Goal: Task Accomplishment & Management: Use online tool/utility

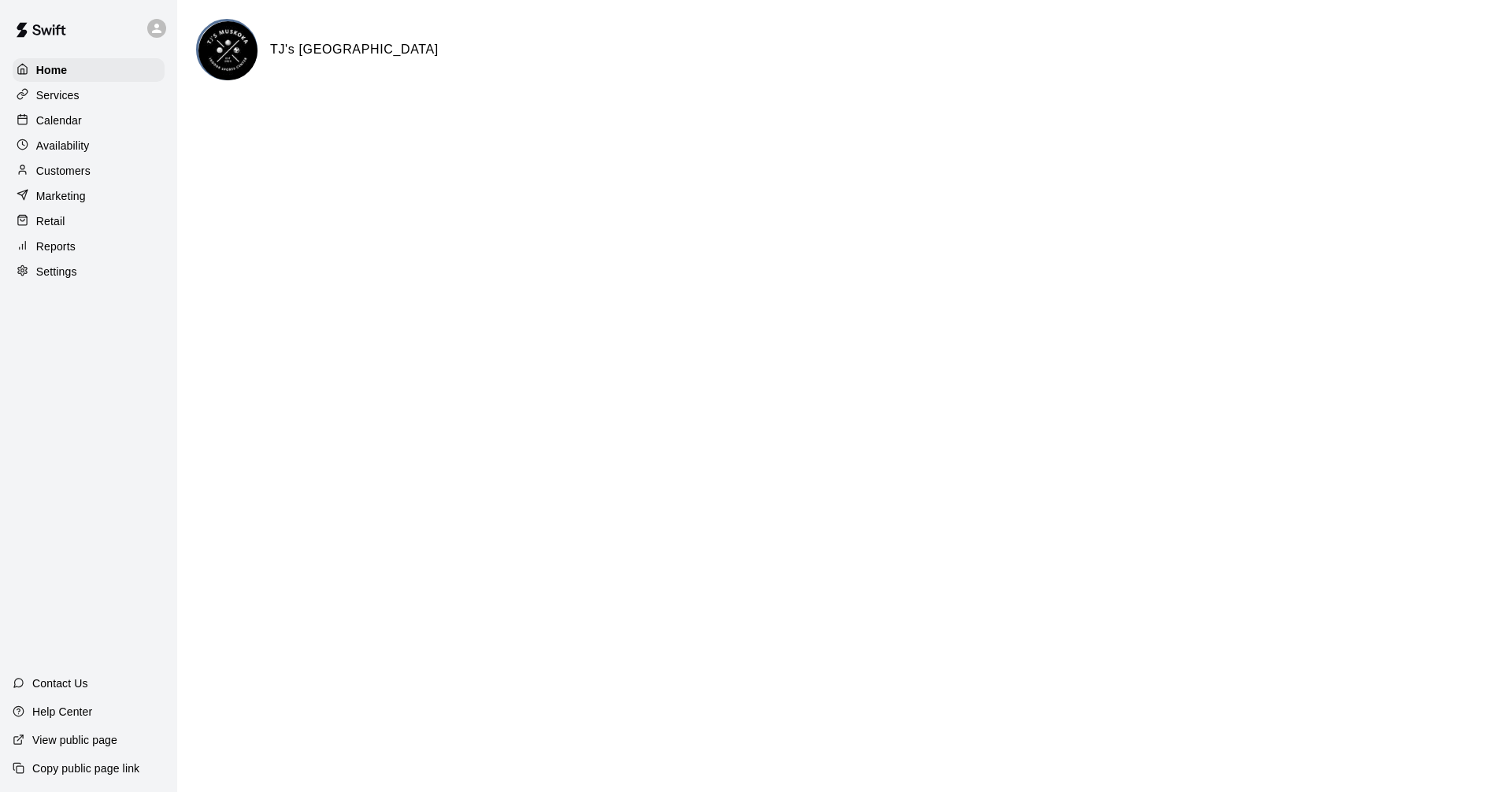
click at [120, 120] on div "Calendar" at bounding box center [88, 120] width 152 height 23
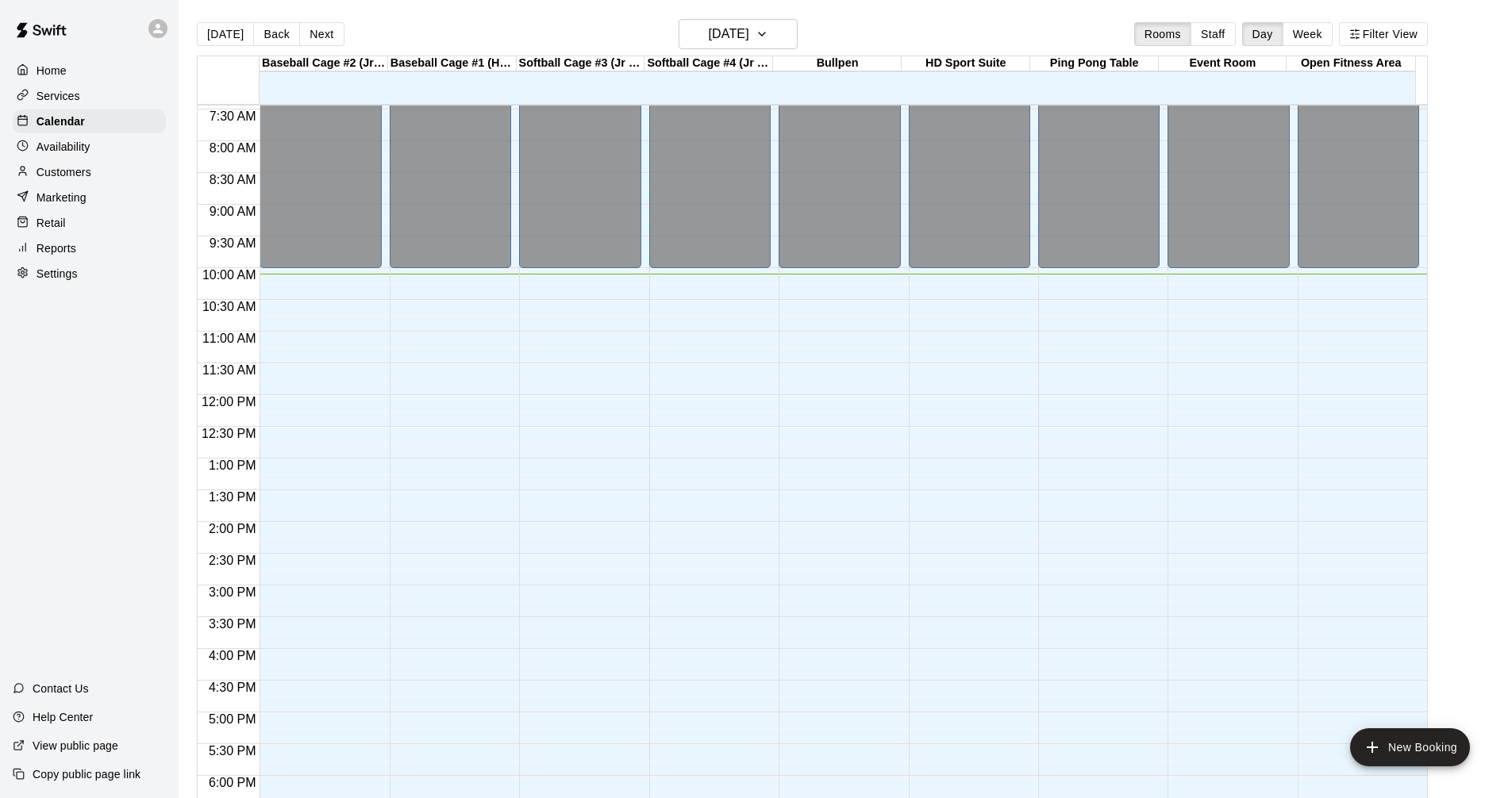
scroll to position [496, 0]
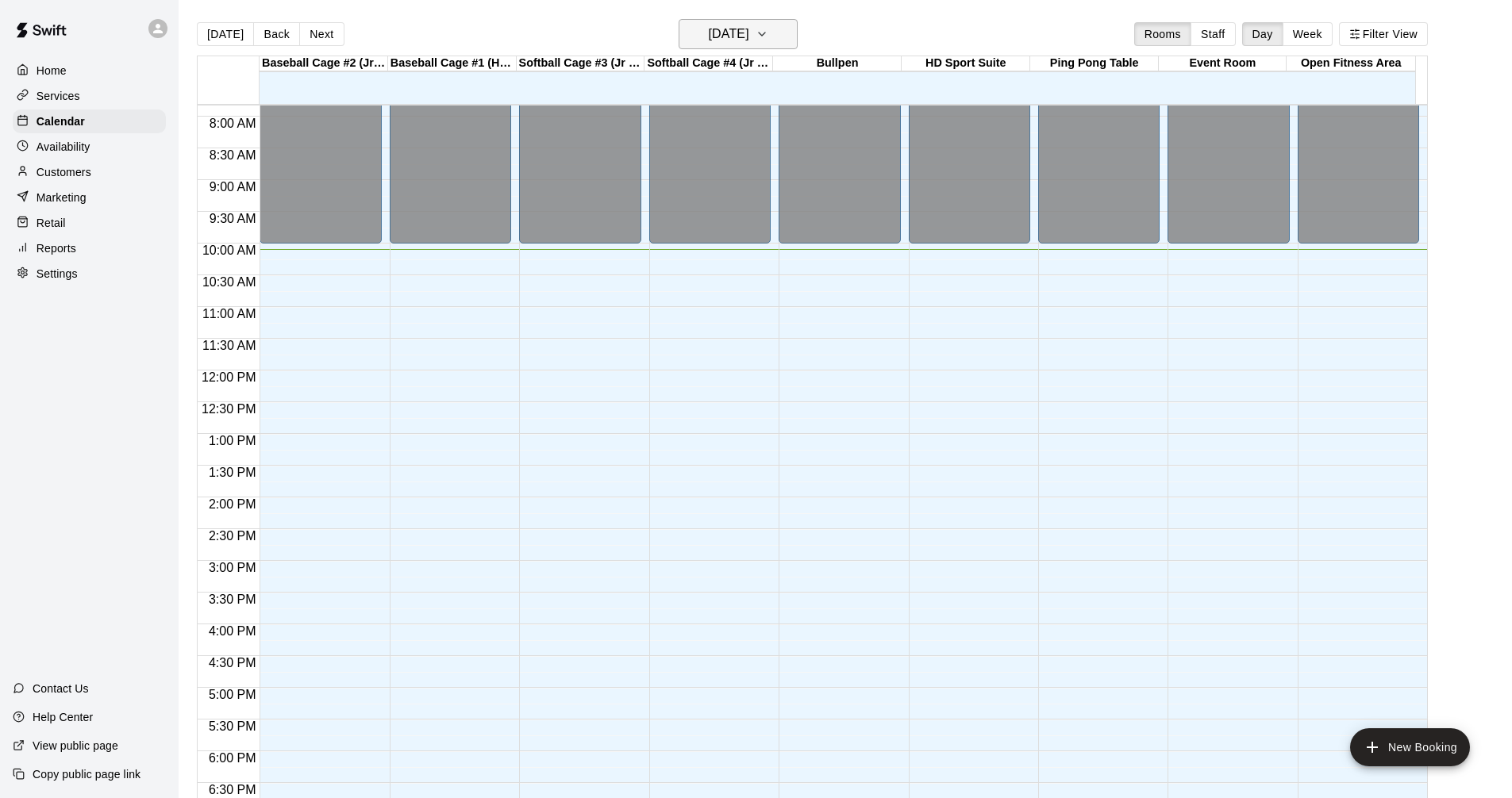
click at [749, 34] on h6 "[DATE]" at bounding box center [728, 34] width 40 height 23
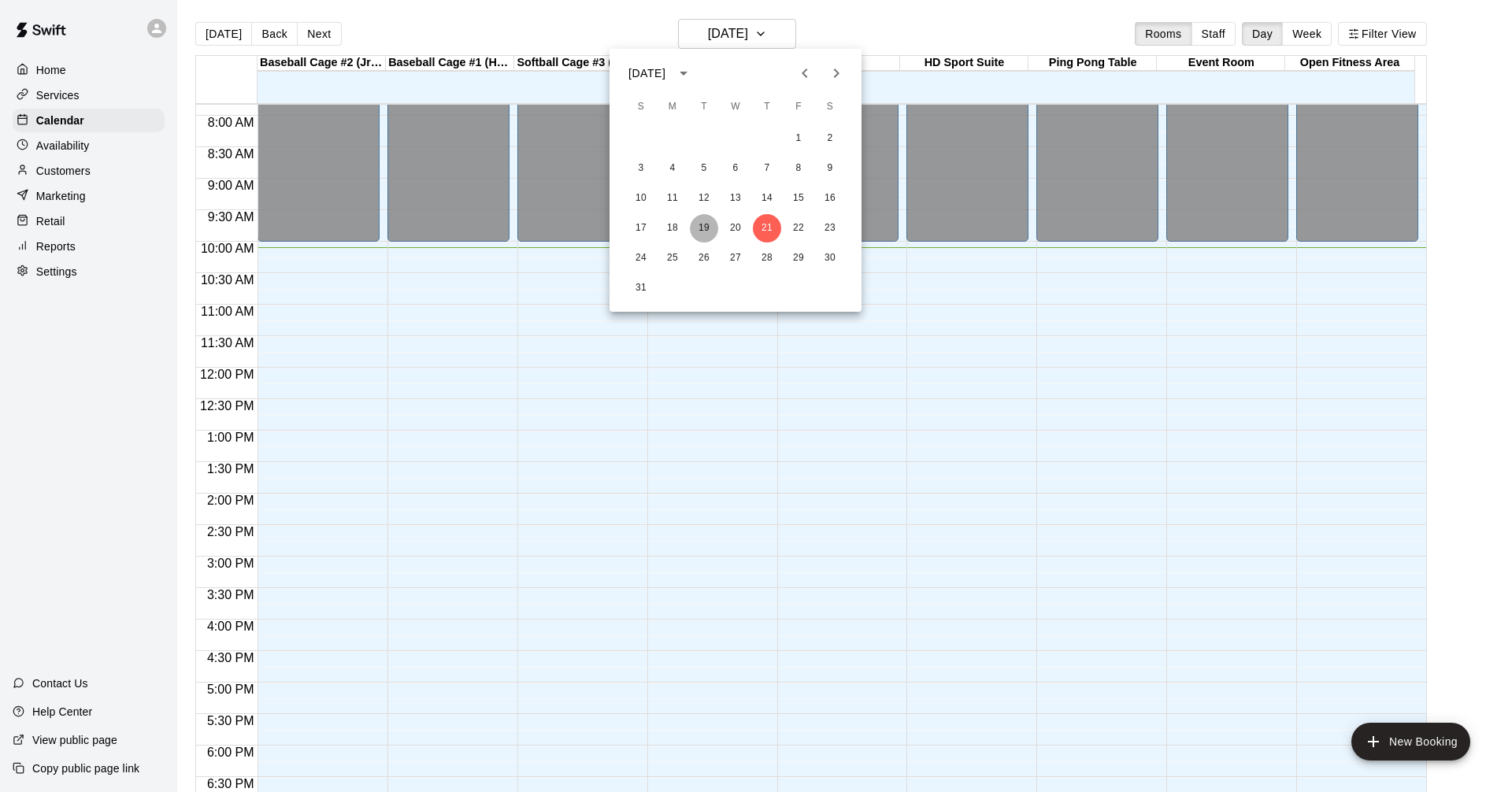
click at [703, 221] on button "19" at bounding box center [704, 228] width 28 height 28
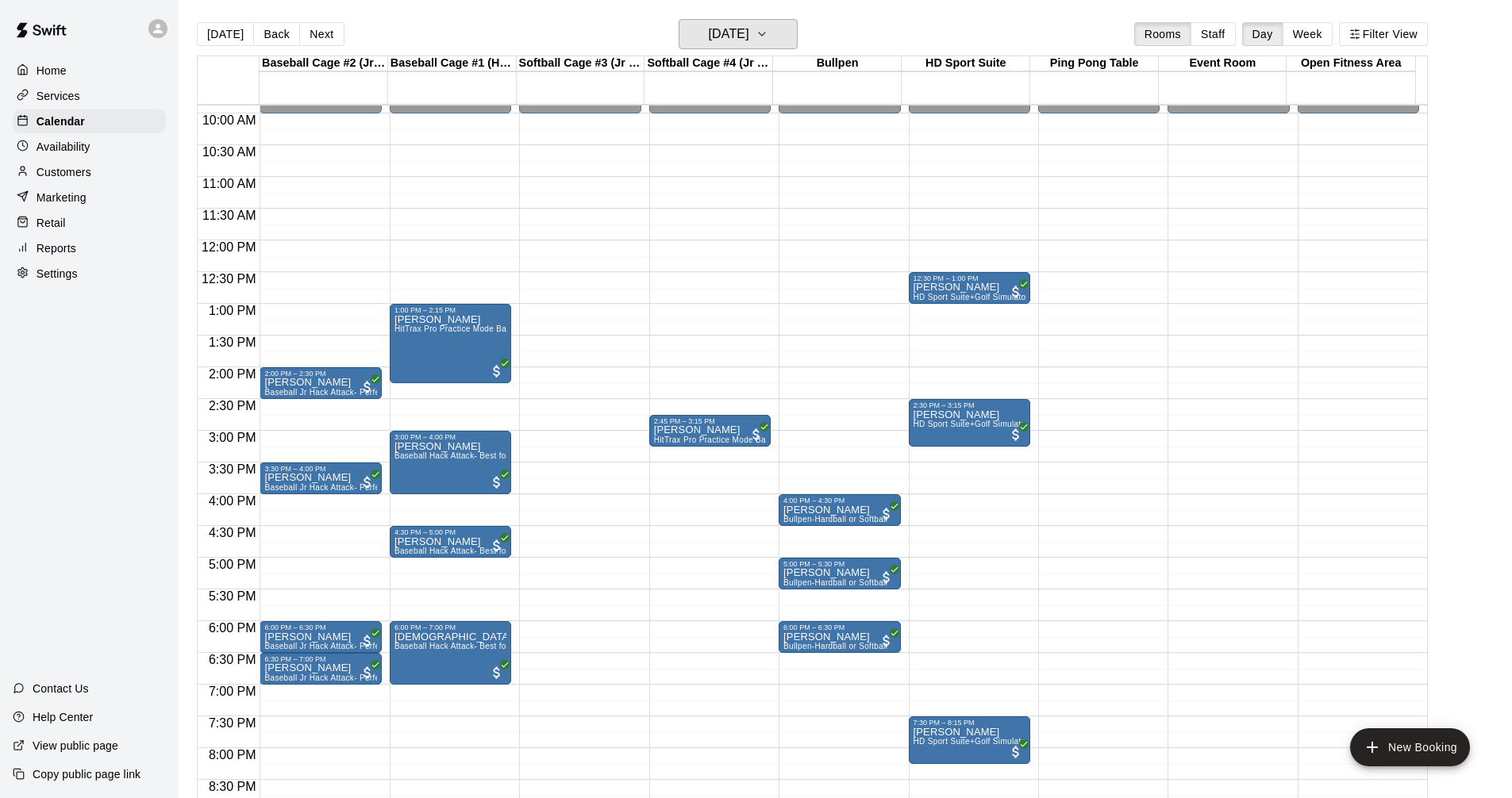
scroll to position [655, 0]
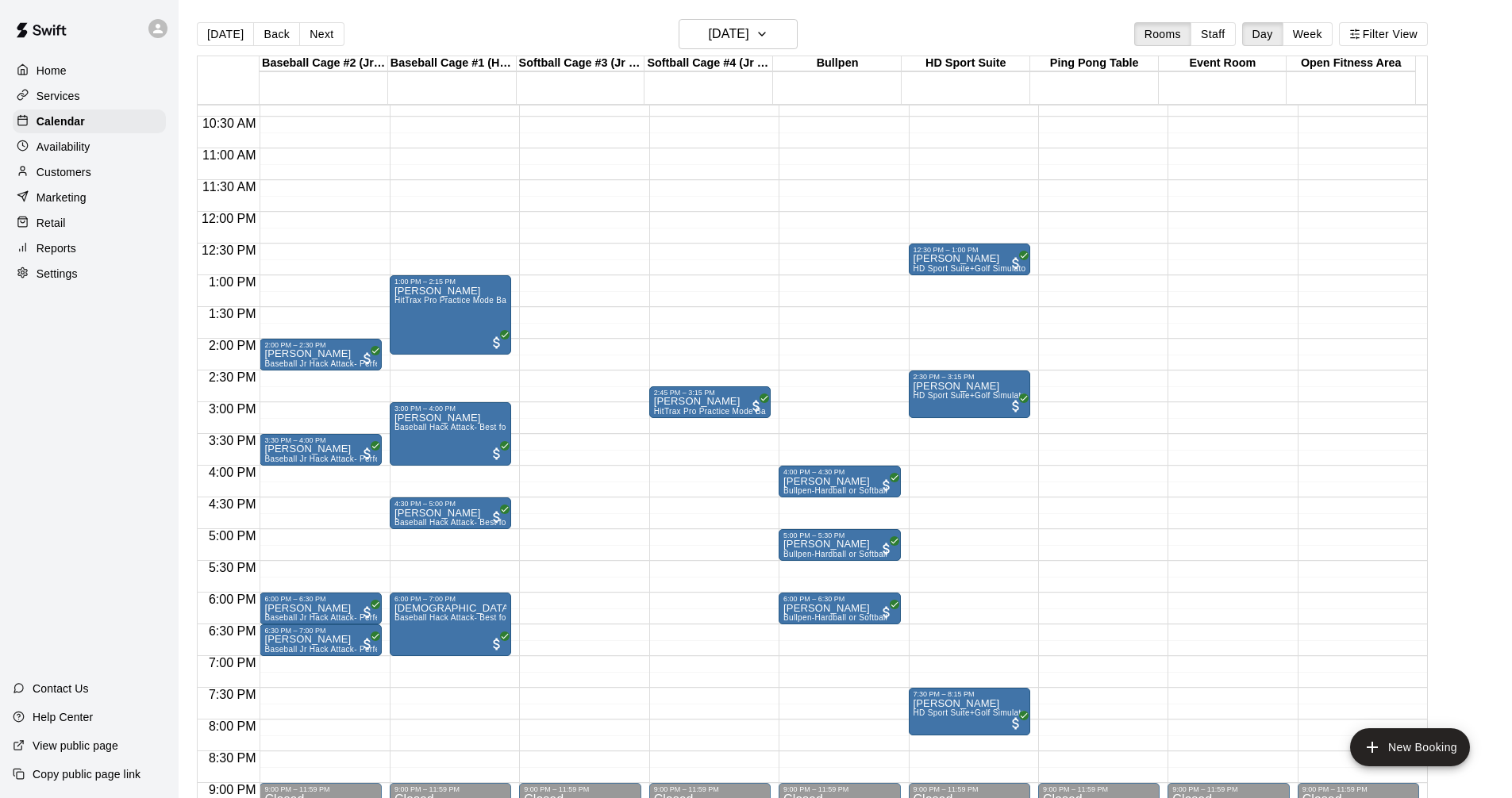
click at [95, 149] on div "Availability" at bounding box center [89, 147] width 153 height 24
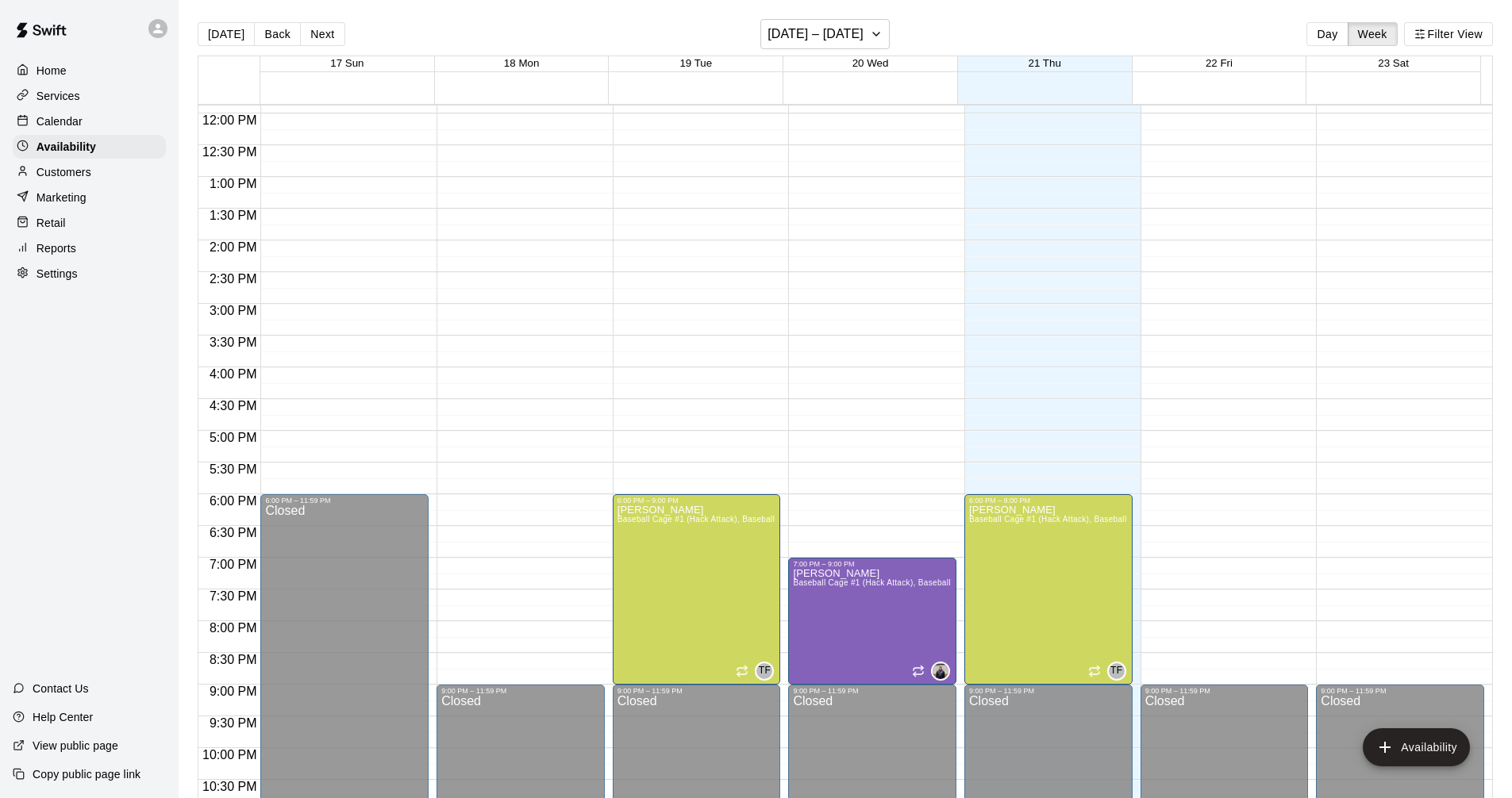
scroll to position [800, 0]
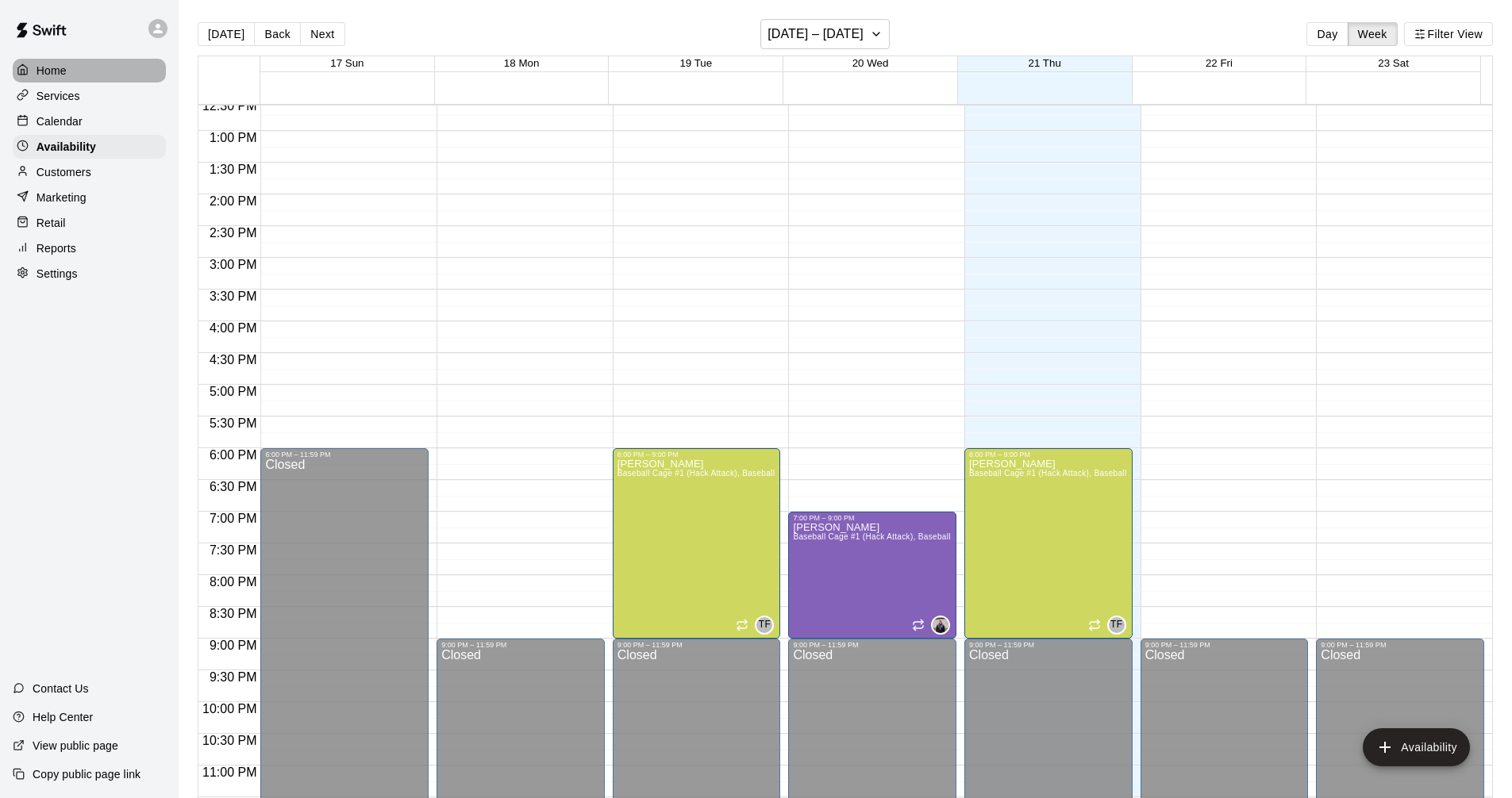
click at [77, 67] on div "Home" at bounding box center [89, 71] width 153 height 24
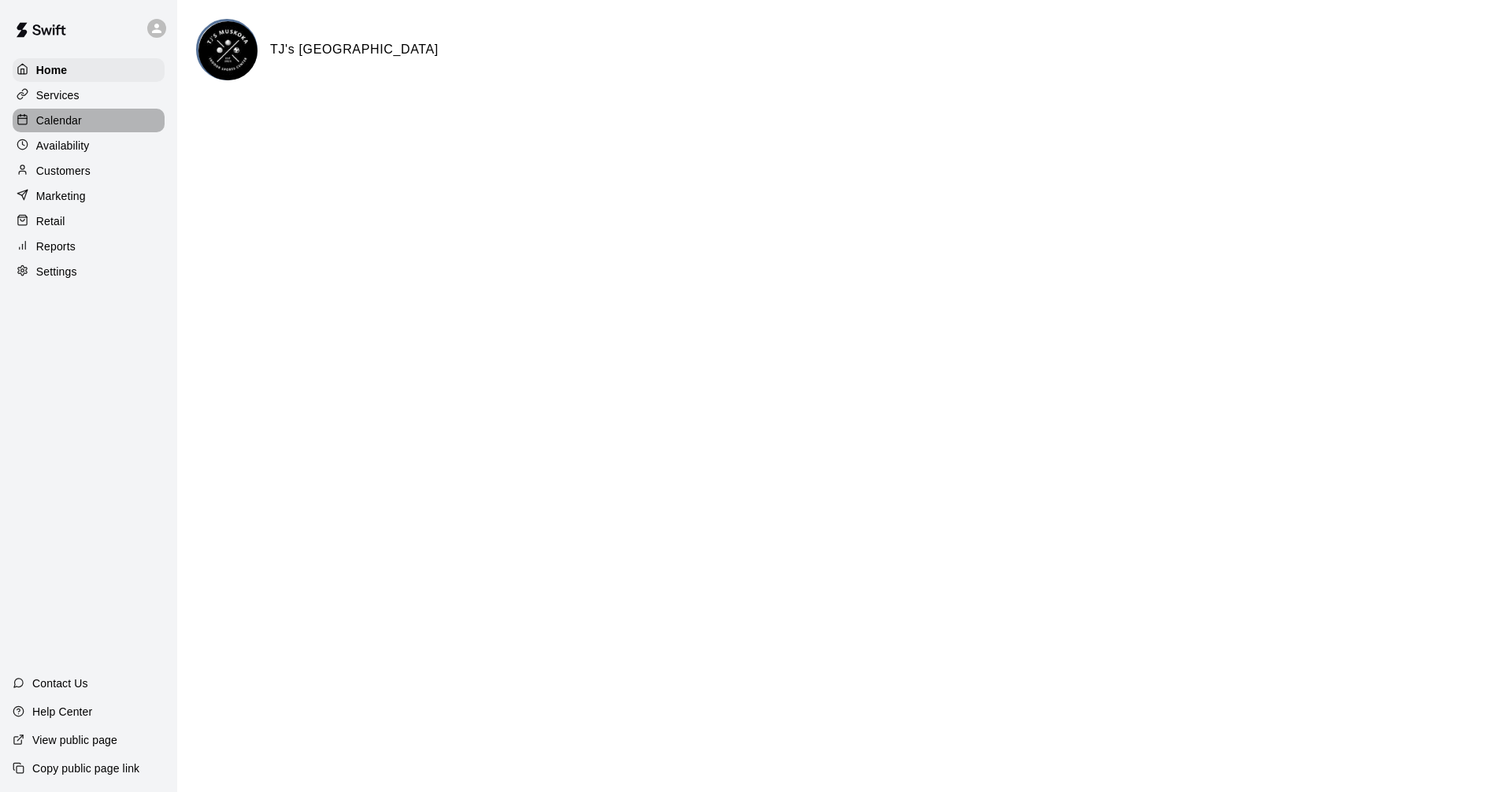
click at [92, 114] on div "Calendar" at bounding box center [88, 120] width 152 height 23
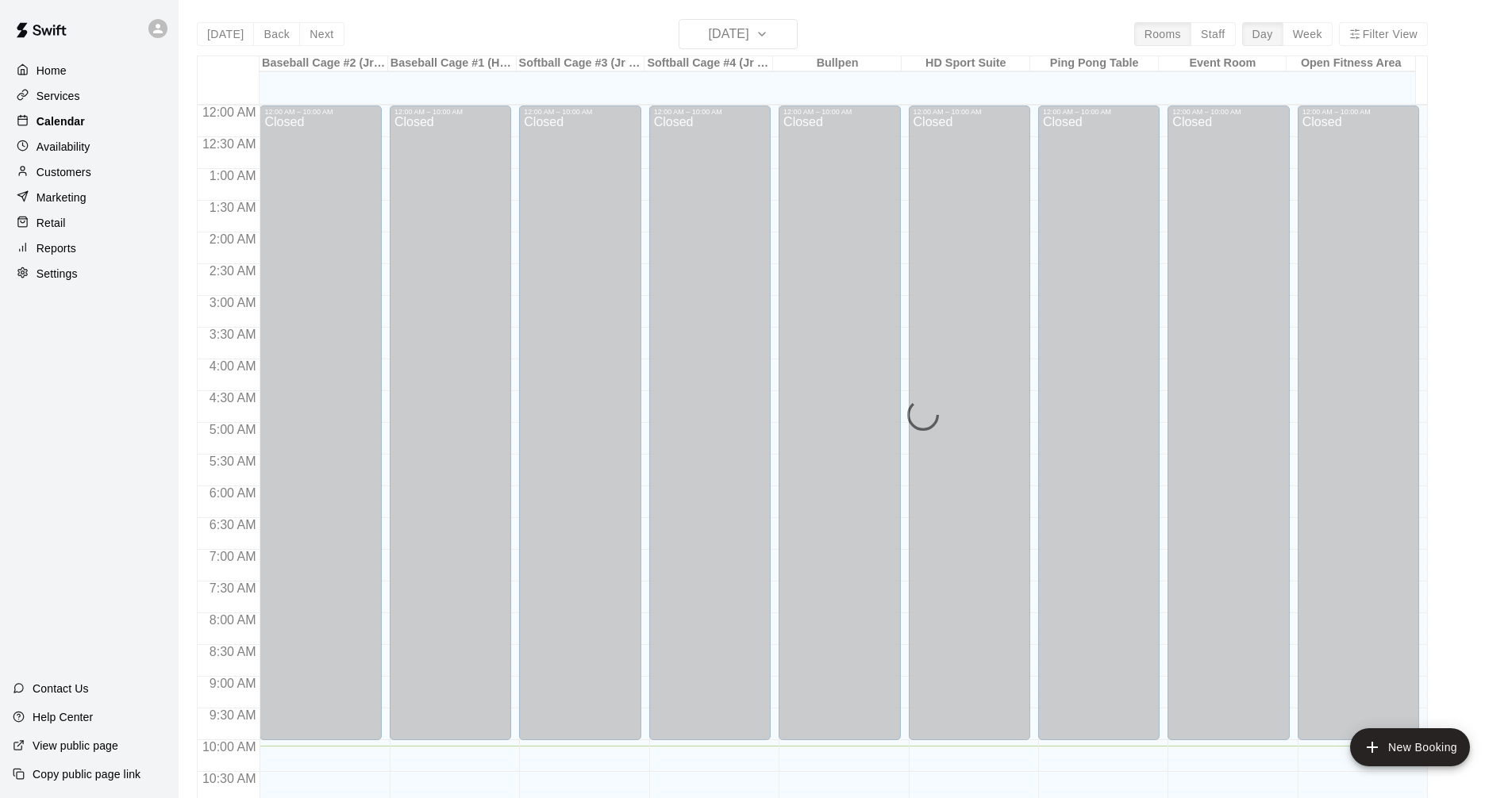
scroll to position [641, 0]
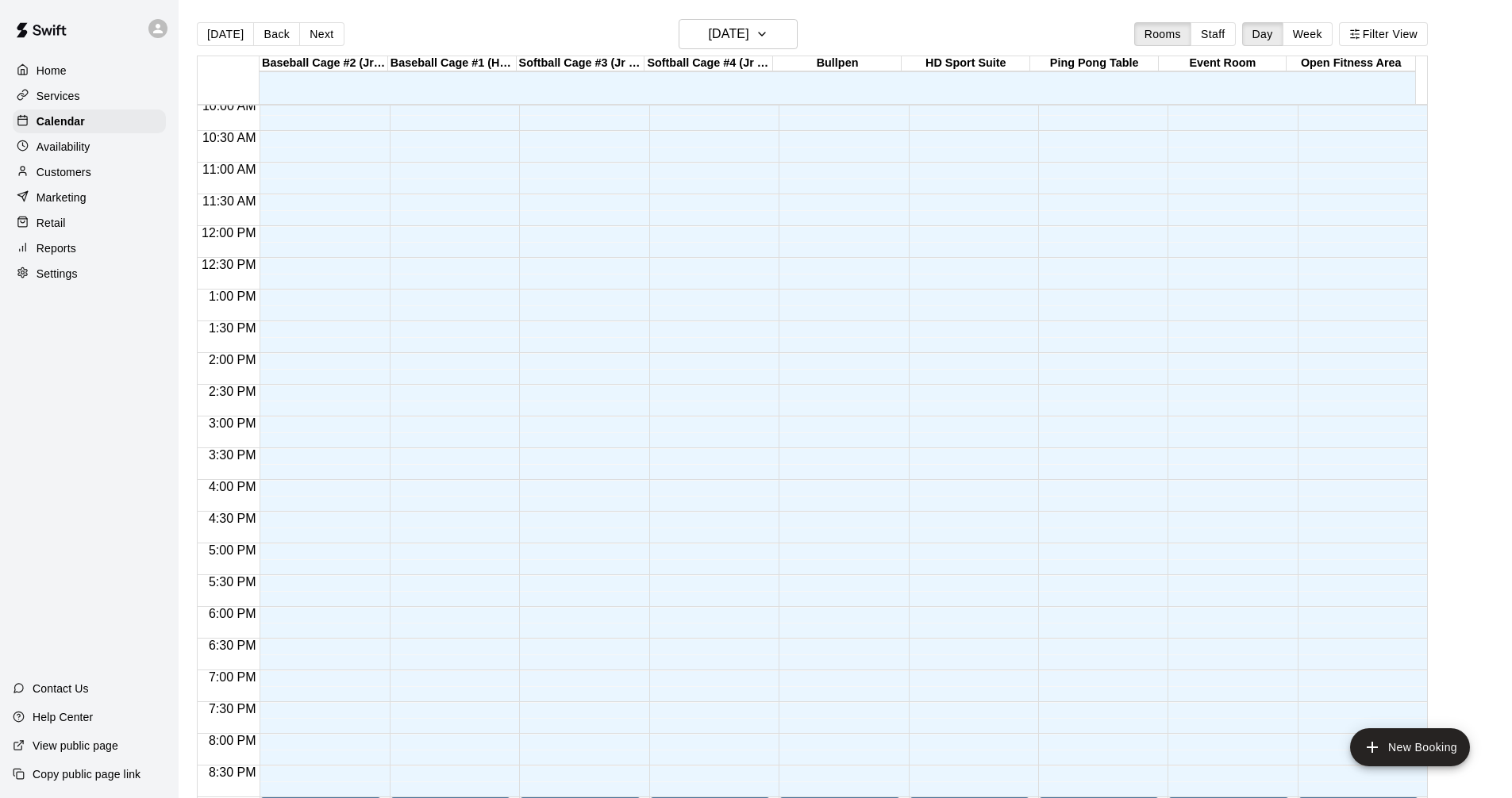
click at [737, 17] on main "[DATE] Back [DATE][DATE] Rooms Staff Day Week Filter View Baseball Cage #2 (Jr …" at bounding box center [845, 411] width 1333 height 824
click at [742, 31] on h6 "[DATE]" at bounding box center [728, 34] width 40 height 23
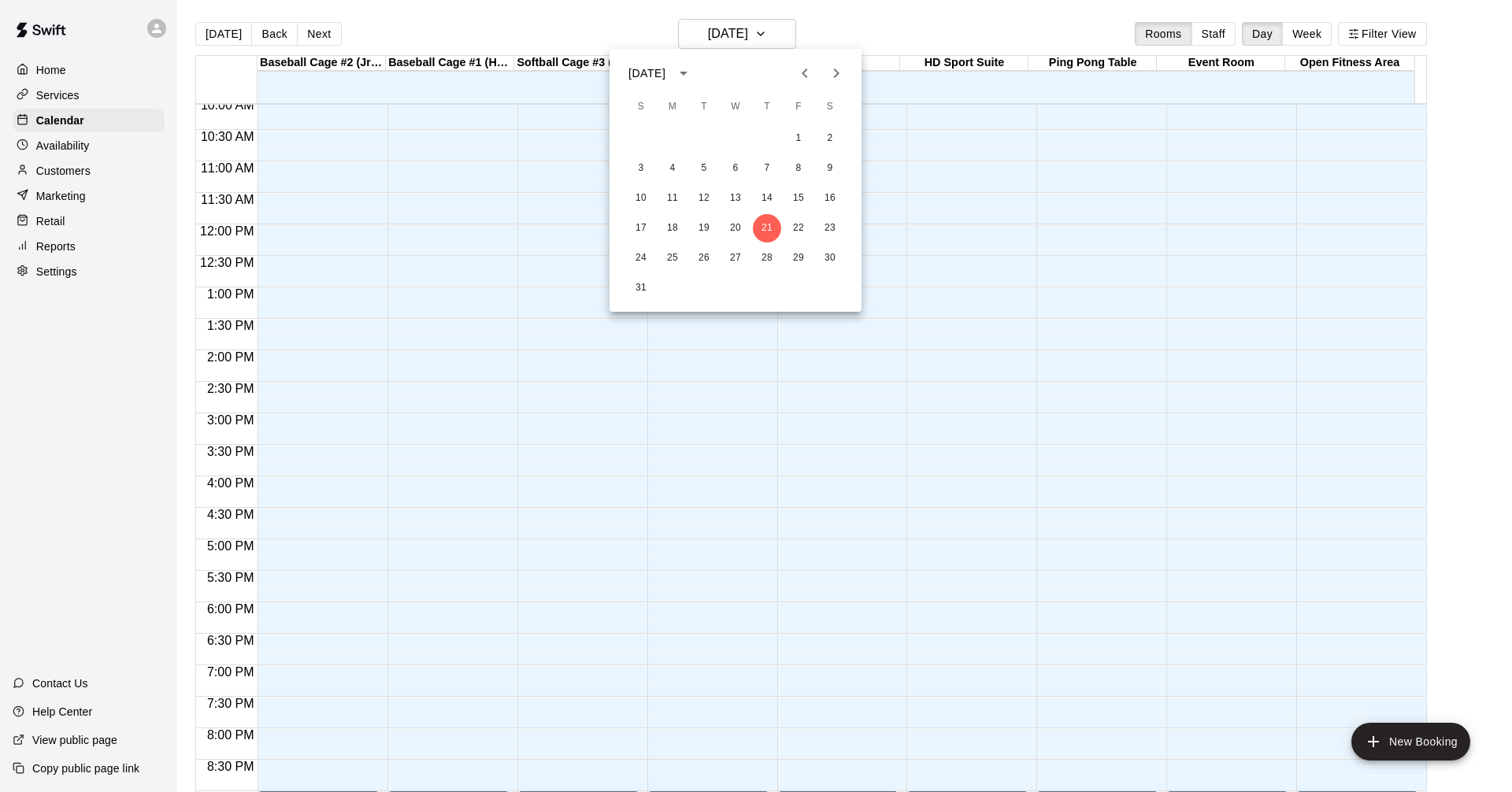
click at [911, 239] on div at bounding box center [756, 396] width 1512 height 792
